Goal: Information Seeking & Learning: Learn about a topic

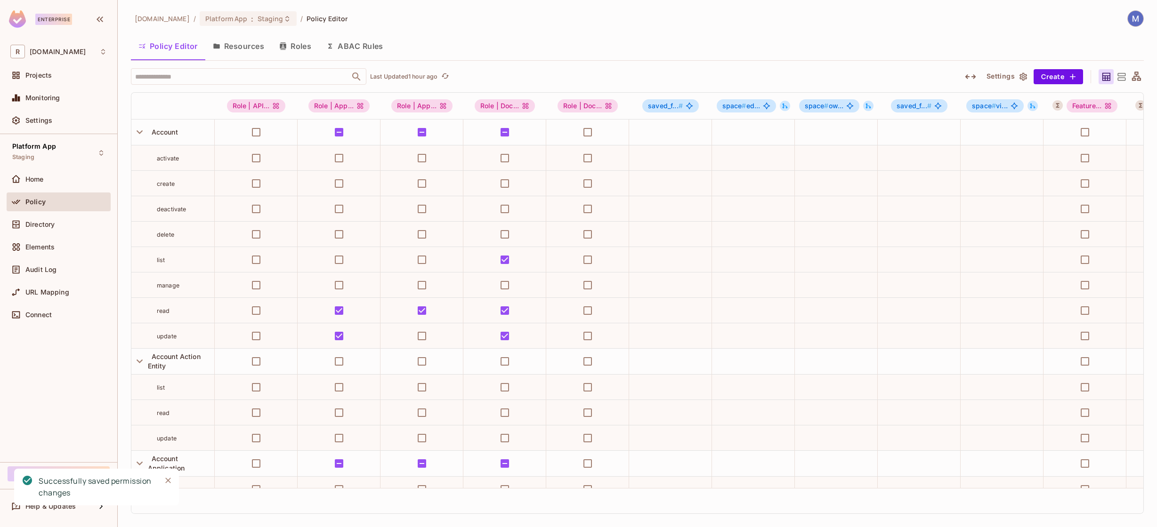
scroll to position [2238, 843]
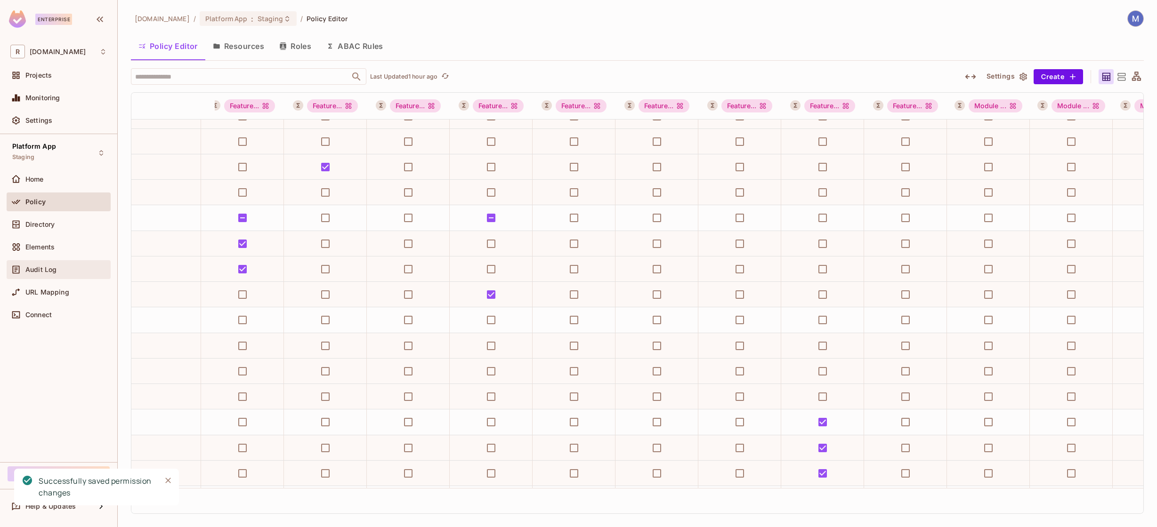
click at [46, 264] on div "Audit Log" at bounding box center [58, 269] width 97 height 11
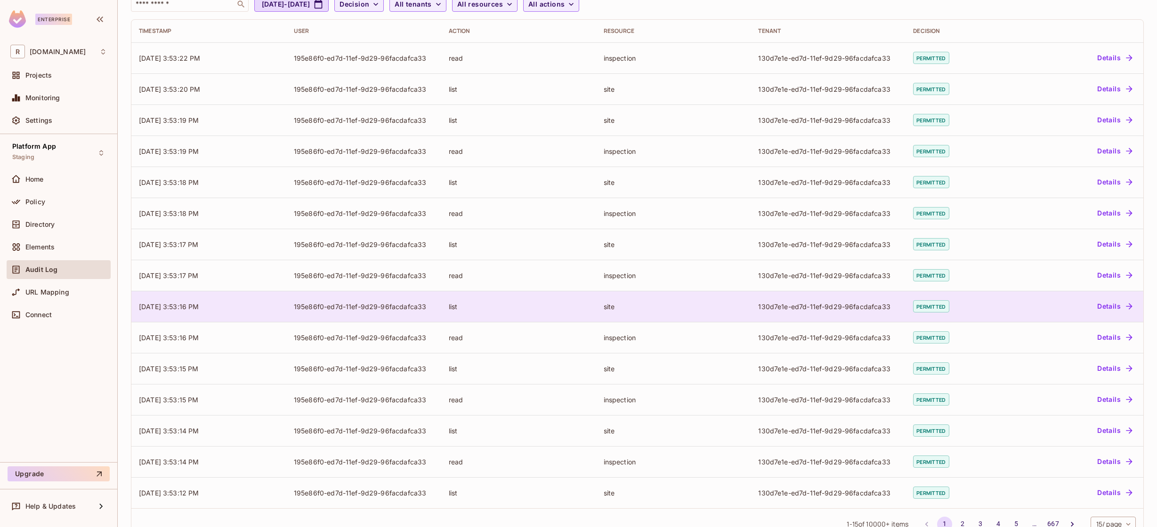
scroll to position [93, 0]
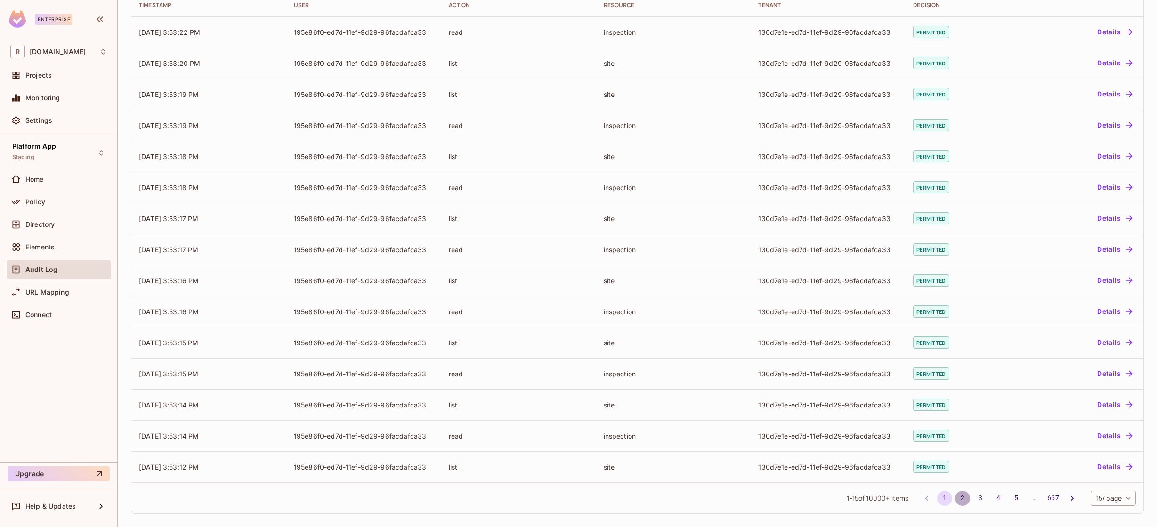
click at [963, 497] on button "2" at bounding box center [962, 498] width 15 height 15
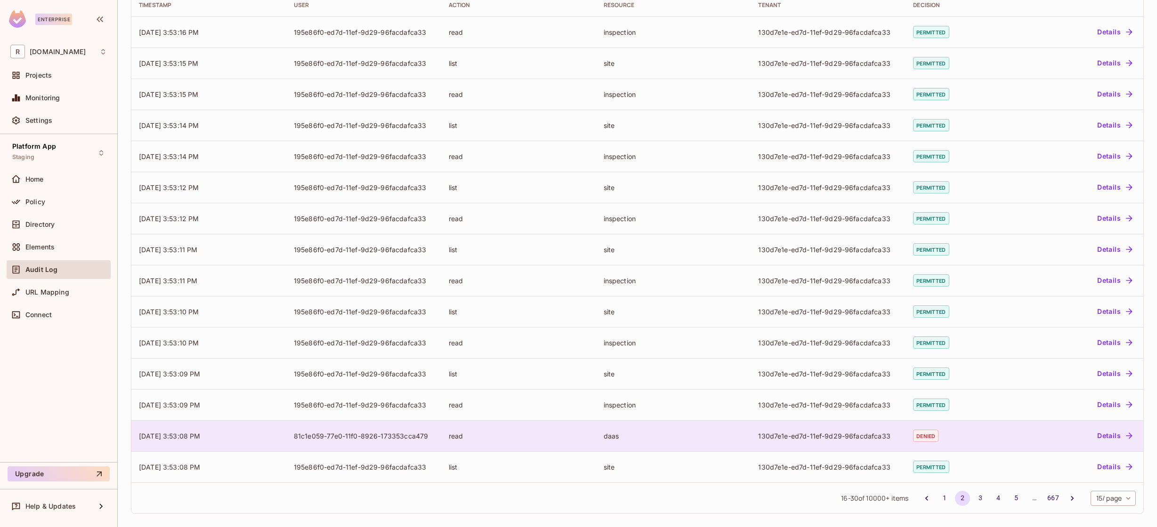
click at [811, 437] on div "130d7e1e-ed7d-11ef-9d29-96facdafca33" at bounding box center [828, 436] width 140 height 9
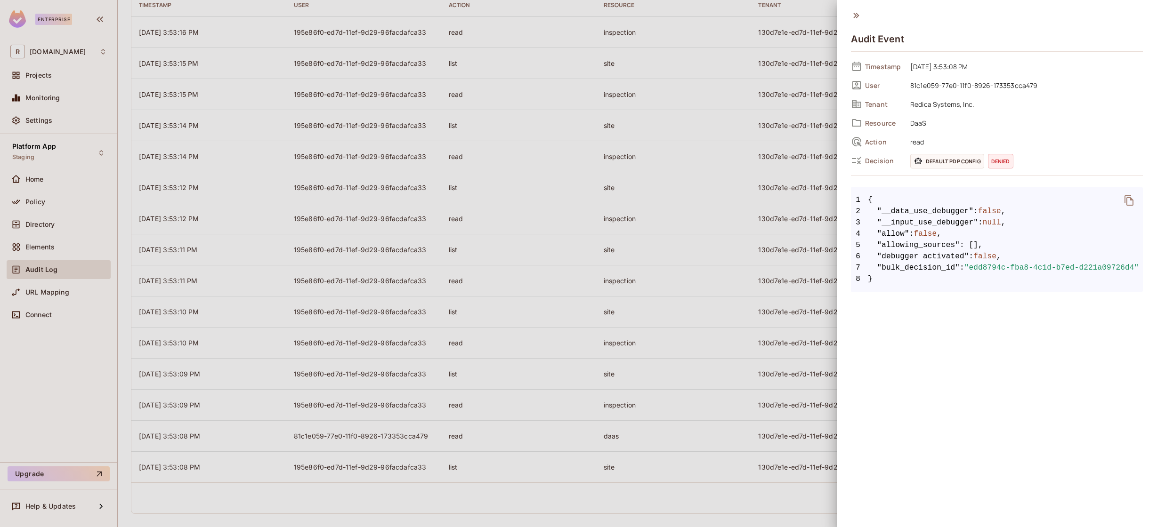
click at [855, 15] on icon at bounding box center [856, 15] width 6 height 5
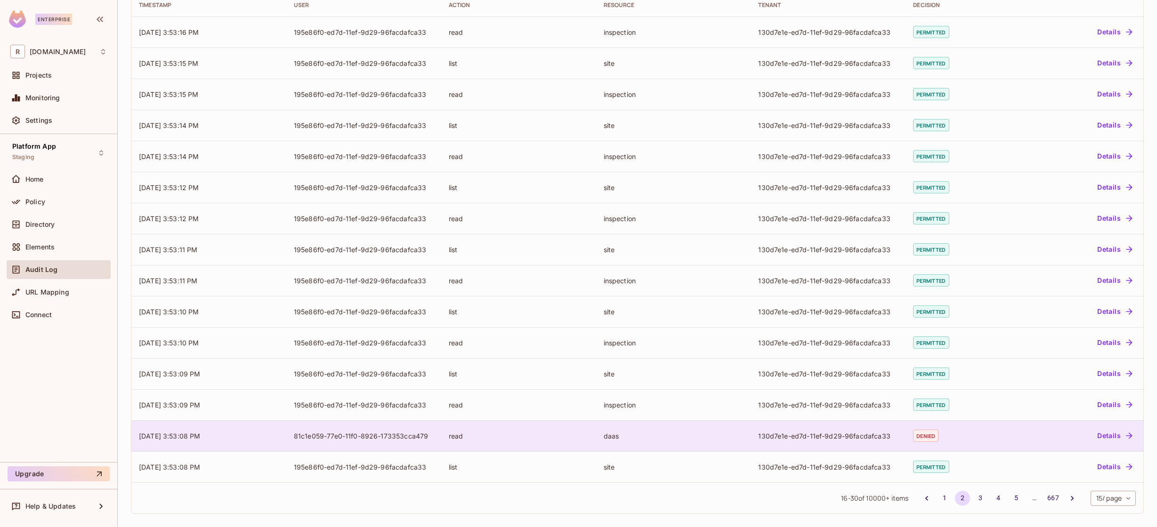
click at [828, 432] on div "130d7e1e-ed7d-11ef-9d29-96facdafca33" at bounding box center [828, 436] width 140 height 9
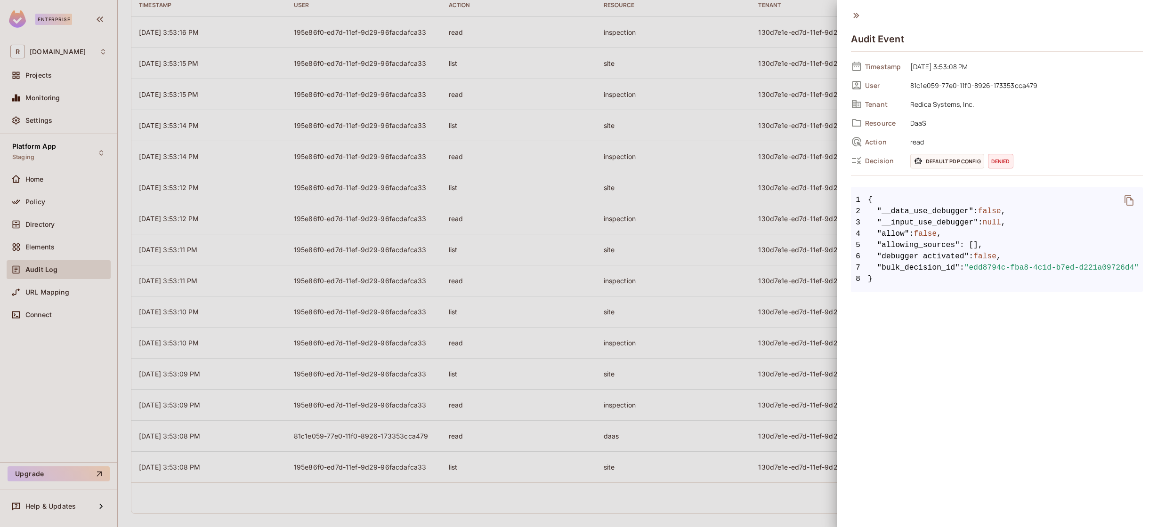
click at [883, 101] on span "Tenant" at bounding box center [884, 104] width 38 height 9
drag, startPoint x: 884, startPoint y: 101, endPoint x: 922, endPoint y: 102, distance: 38.2
click at [889, 101] on span "Tenant" at bounding box center [884, 104] width 38 height 9
click at [924, 102] on span "Redica Systems, Inc." at bounding box center [1024, 103] width 237 height 11
drag, startPoint x: 924, startPoint y: 102, endPoint x: 962, endPoint y: 105, distance: 38.7
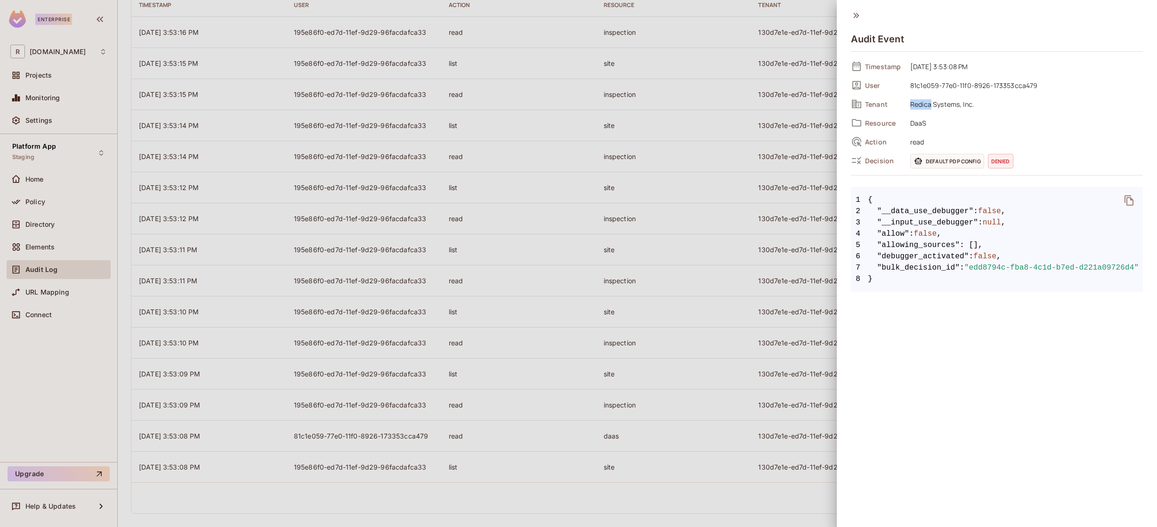
click at [924, 102] on span "Redica Systems, Inc." at bounding box center [1024, 103] width 237 height 11
click at [968, 104] on span "Redica Systems, Inc." at bounding box center [1024, 103] width 237 height 11
click at [723, 170] on div at bounding box center [578, 263] width 1157 height 527
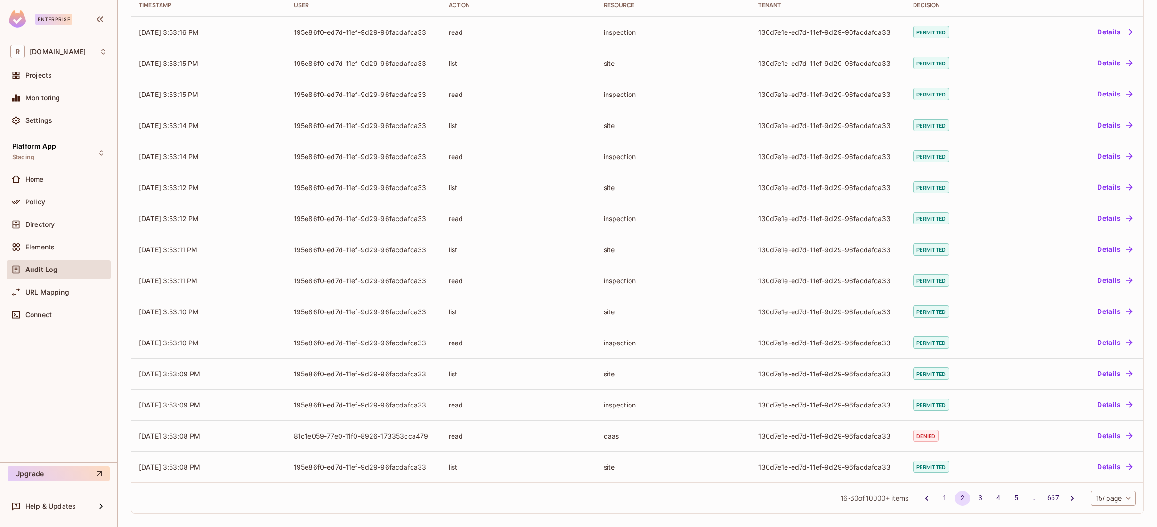
click at [979, 495] on button "3" at bounding box center [980, 498] width 15 height 15
click at [997, 498] on button "4" at bounding box center [998, 498] width 15 height 15
click at [1014, 496] on button "5" at bounding box center [1016, 498] width 15 height 15
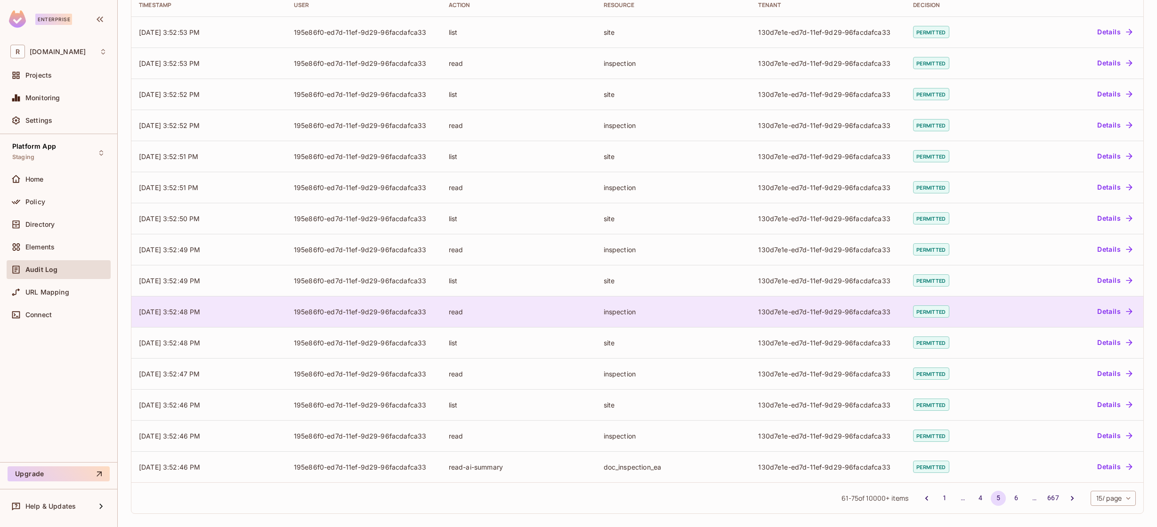
scroll to position [0, 0]
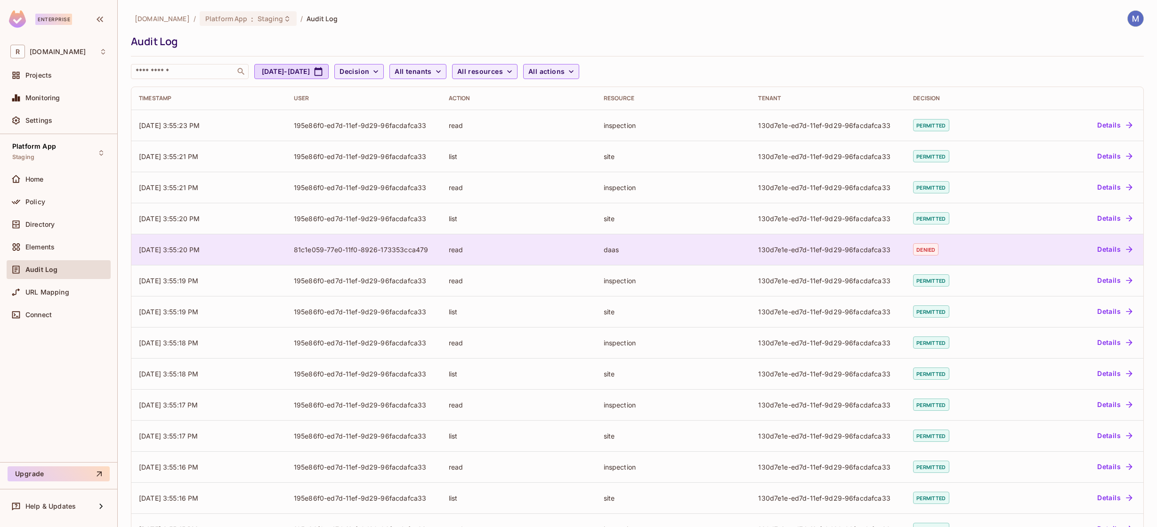
click at [816, 250] on div "130d7e1e-ed7d-11ef-9d29-96facdafca33" at bounding box center [828, 249] width 140 height 9
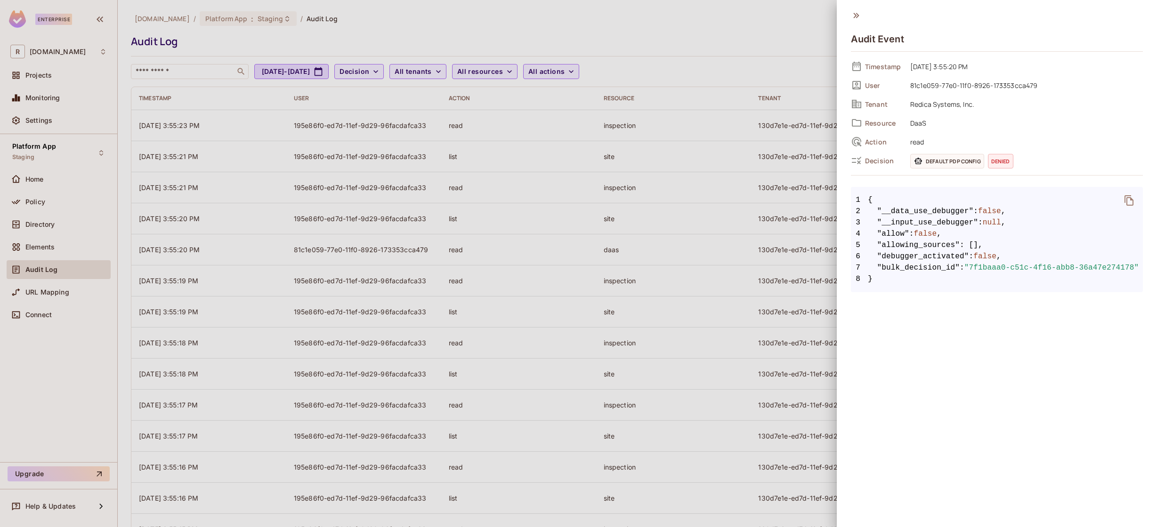
click at [742, 78] on div at bounding box center [578, 263] width 1157 height 527
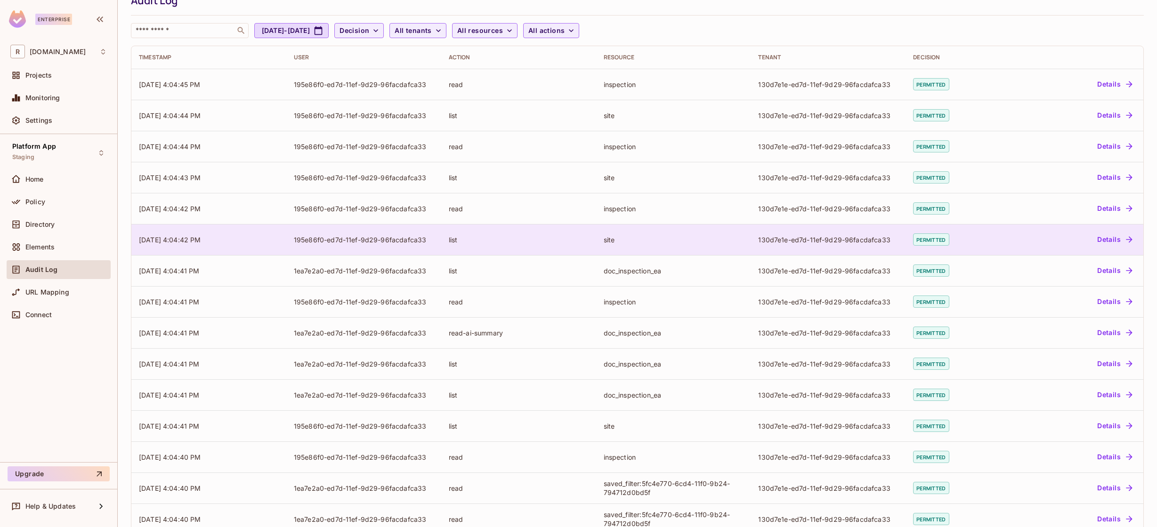
scroll to position [93, 0]
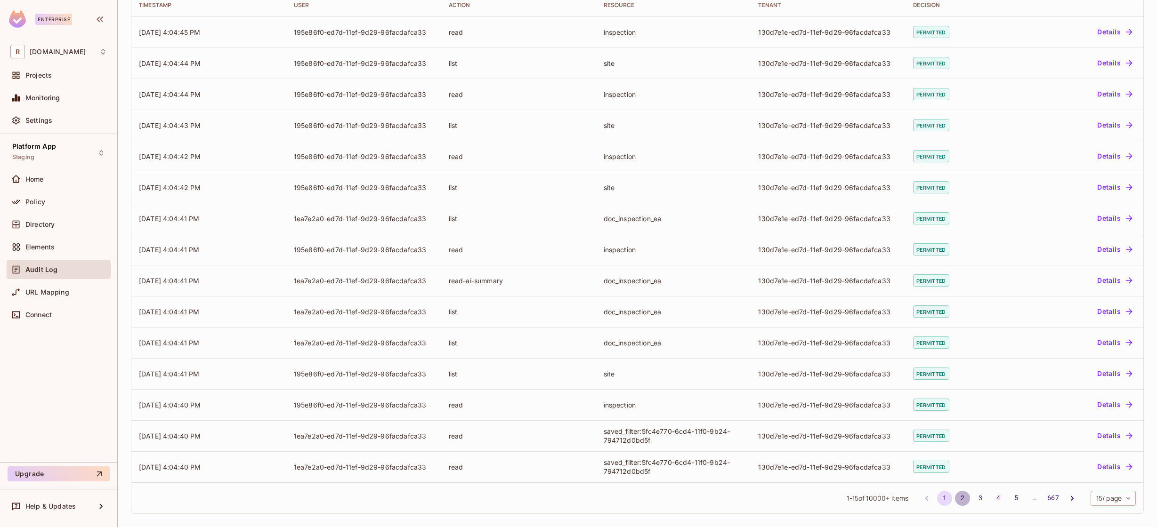
click at [963, 494] on button "2" at bounding box center [962, 498] width 15 height 15
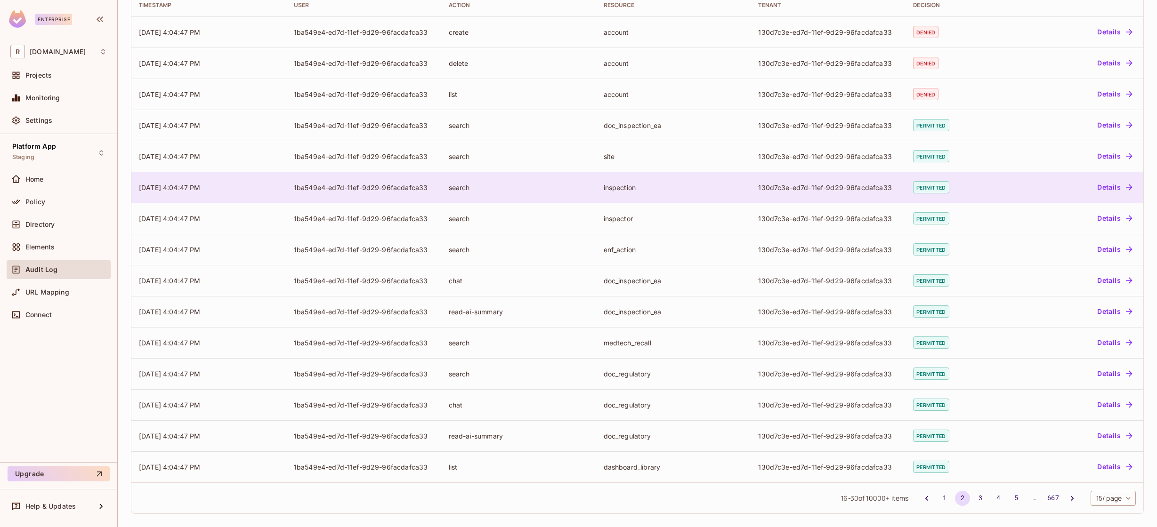
scroll to position [0, 0]
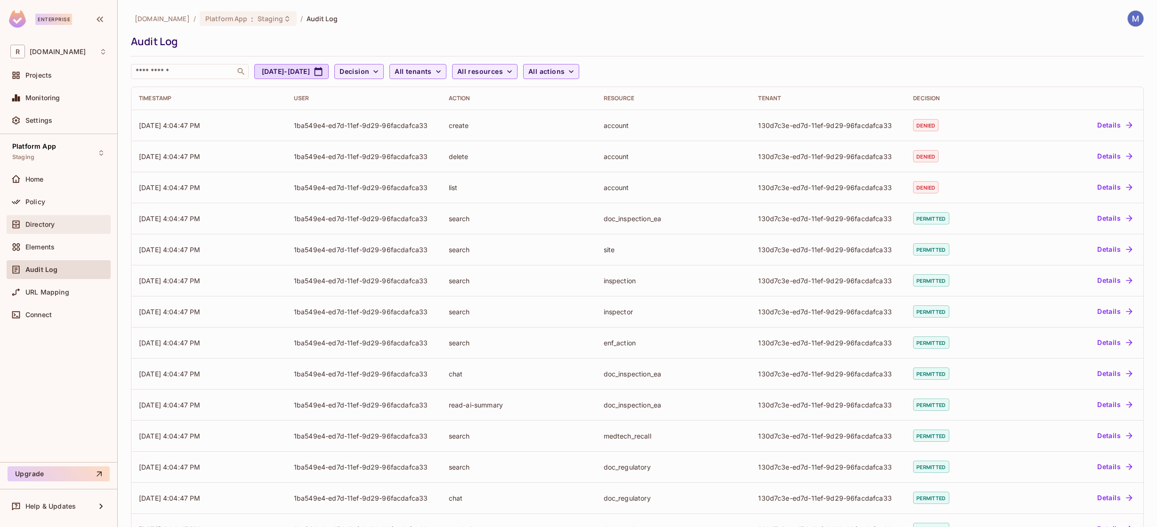
click at [40, 222] on span "Directory" at bounding box center [39, 225] width 29 height 8
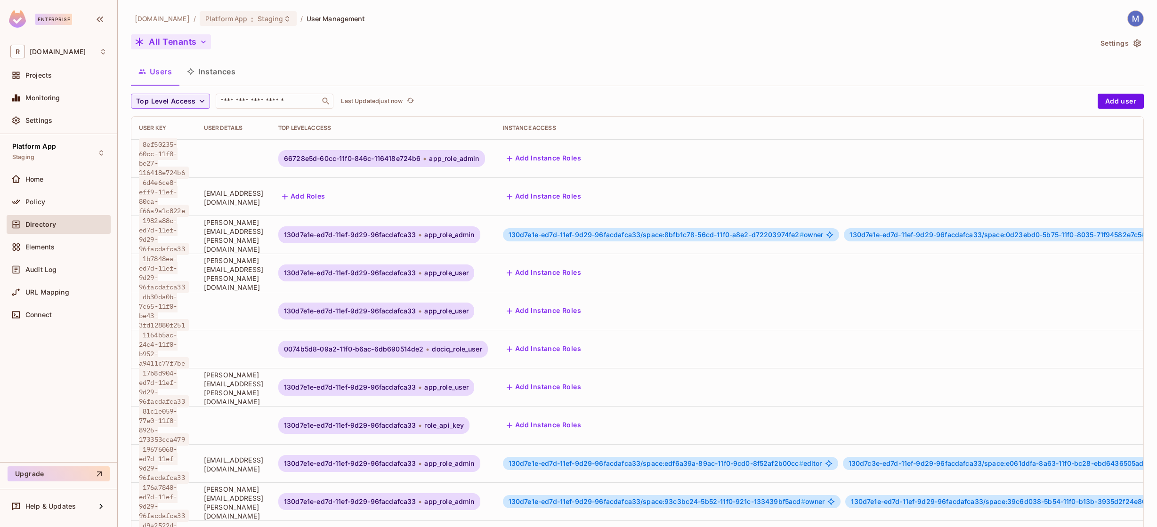
click at [207, 44] on icon "button" at bounding box center [203, 41] width 9 height 9
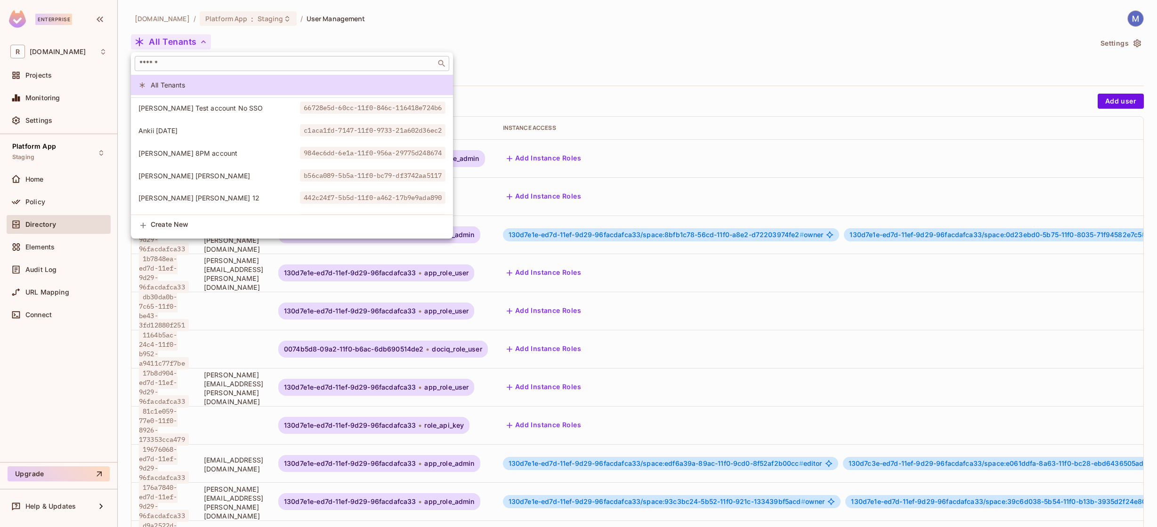
click at [209, 61] on input "text" at bounding box center [286, 63] width 296 height 9
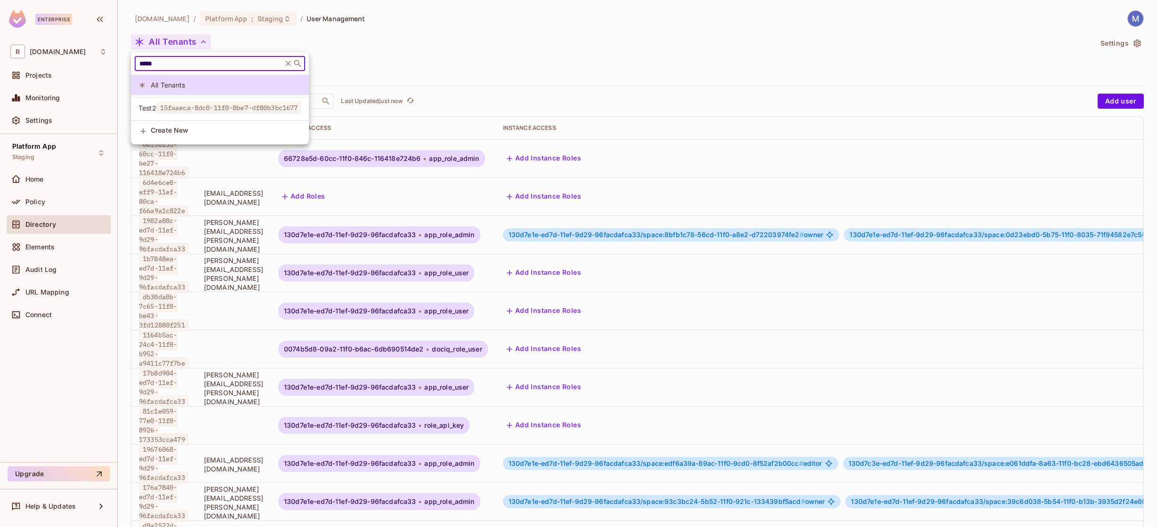
type input "*****"
click at [221, 105] on span "15faaeca-8dc0-11f0-8be7-df80b3bc1677" at bounding box center [229, 108] width 146 height 12
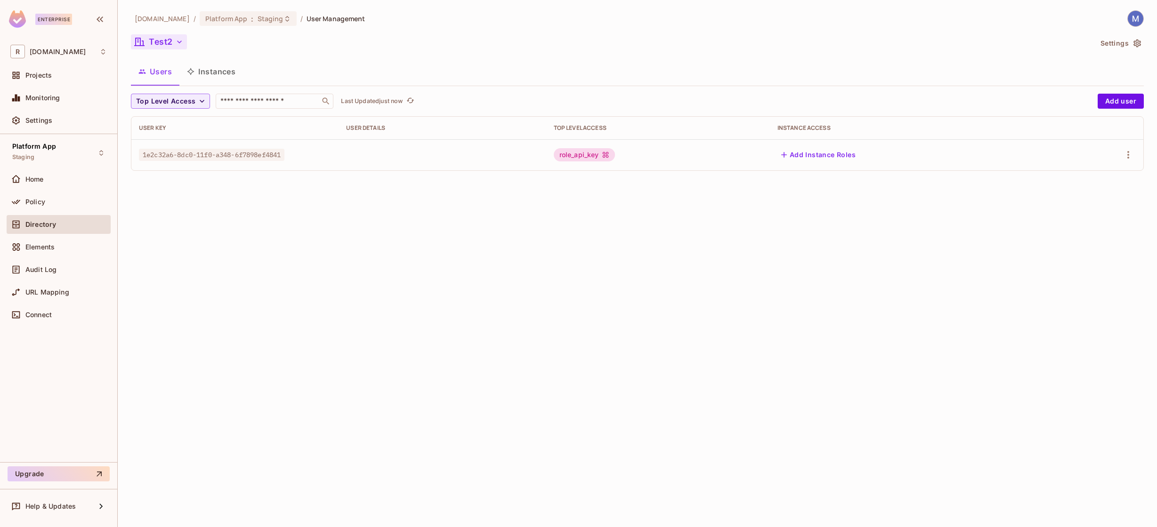
click at [268, 157] on span "1e2c32a6-8dc0-11f0-a348-6f7898ef4841" at bounding box center [212, 155] width 146 height 12
click at [162, 73] on button "Users" at bounding box center [155, 72] width 49 height 24
click at [284, 154] on span "1e2c32a6-8dc0-11f0-a348-6f7898ef4841" at bounding box center [212, 155] width 146 height 12
click at [291, 154] on div "1e2c32a6-8dc0-11f0-a348-6f7898ef4841" at bounding box center [235, 154] width 192 height 9
click at [255, 149] on span "1e2c32a6-8dc0-11f0-a348-6f7898ef4841" at bounding box center [212, 155] width 146 height 12
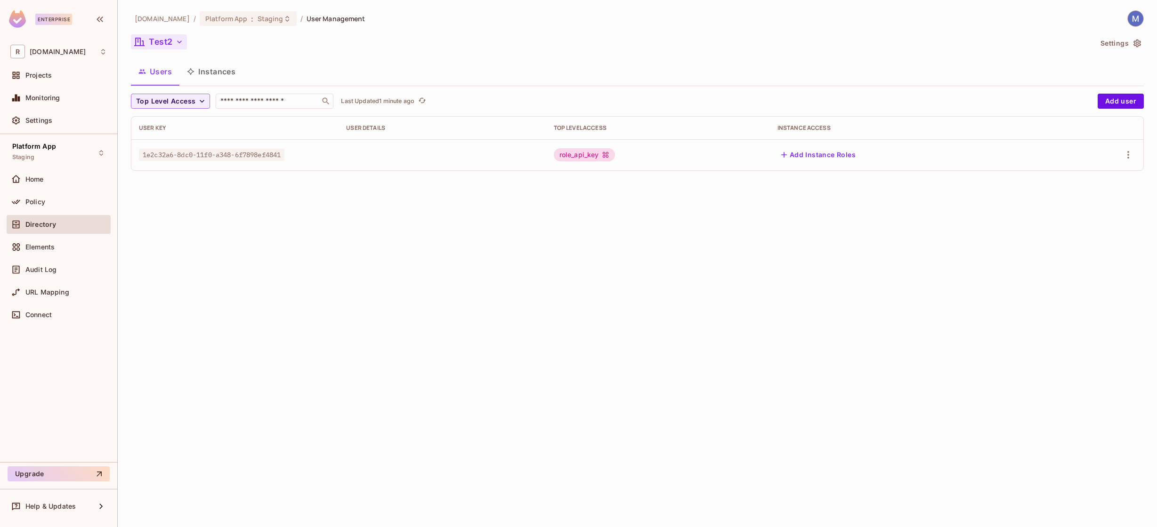
click at [260, 155] on span "1e2c32a6-8dc0-11f0-a348-6f7898ef4841" at bounding box center [212, 155] width 146 height 12
click at [36, 275] on div "Audit Log" at bounding box center [59, 269] width 104 height 19
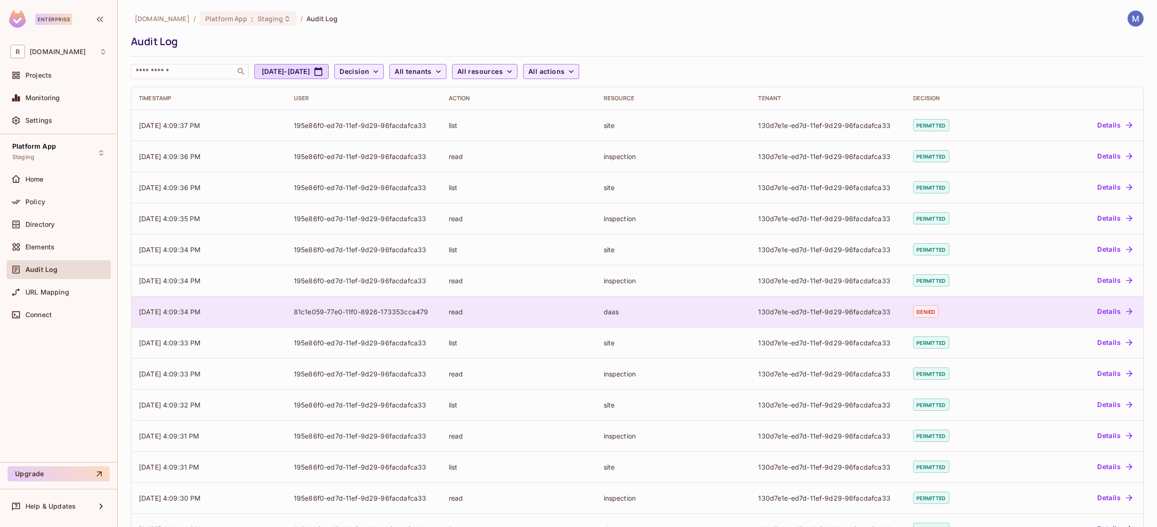
click at [410, 314] on div "81c1e059-77e0-11f0-8926-173353cca479" at bounding box center [364, 312] width 140 height 9
